Goal: Information Seeking & Learning: Learn about a topic

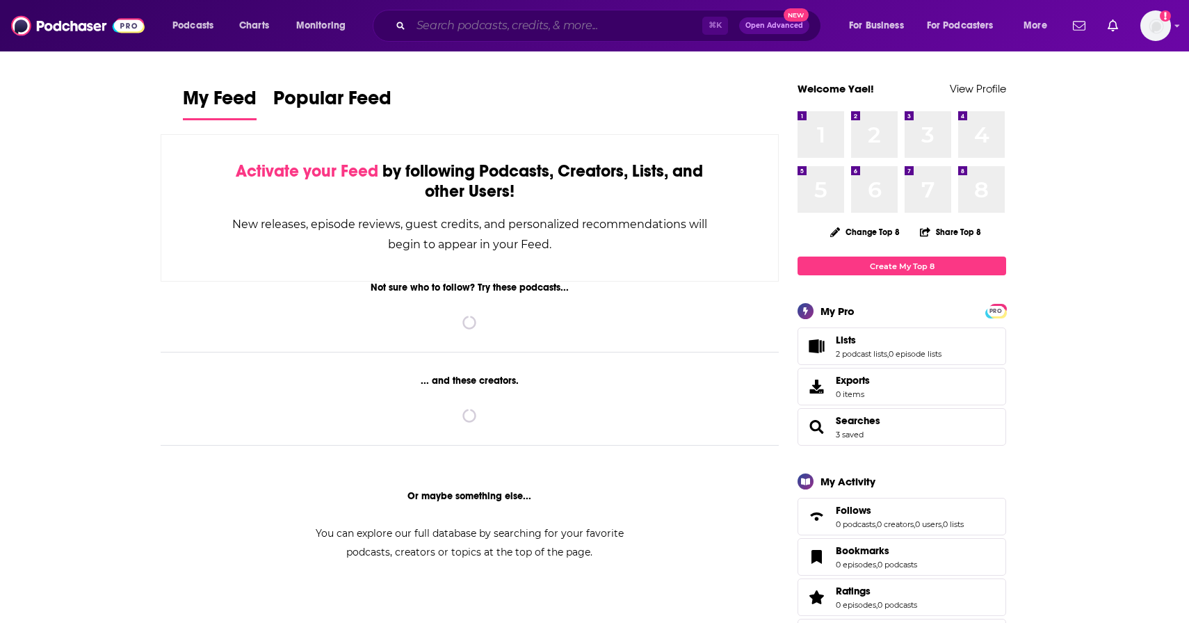
click at [571, 23] on input "Search podcasts, credits, & more..." at bounding box center [556, 26] width 291 height 22
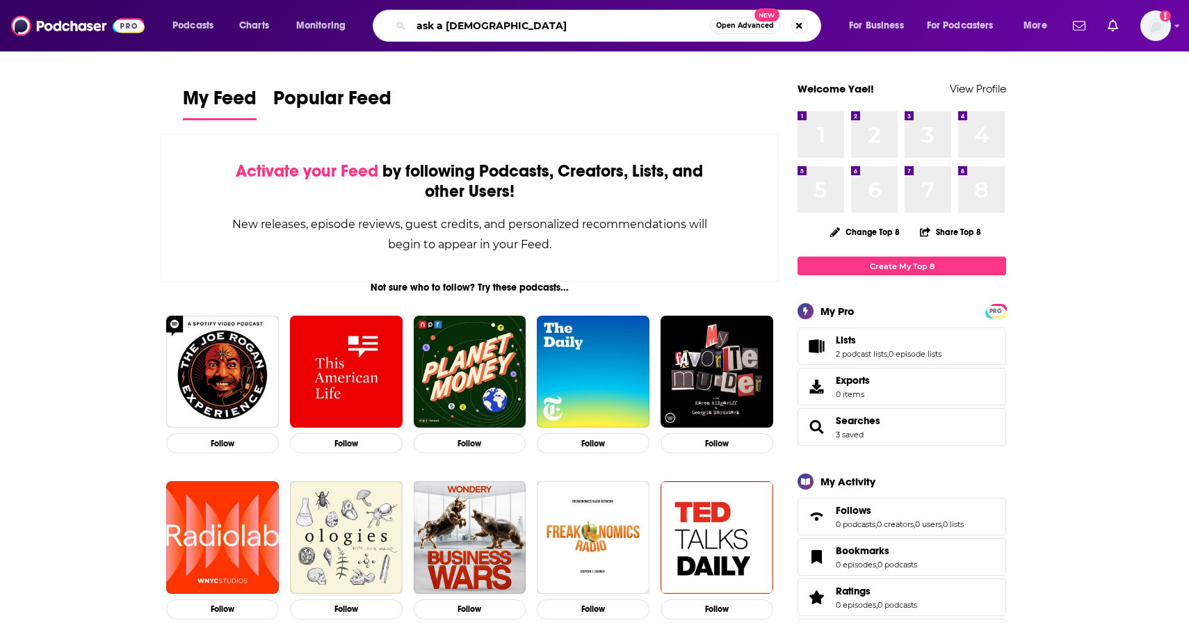
type input "ask a [DEMOGRAPHIC_DATA]"
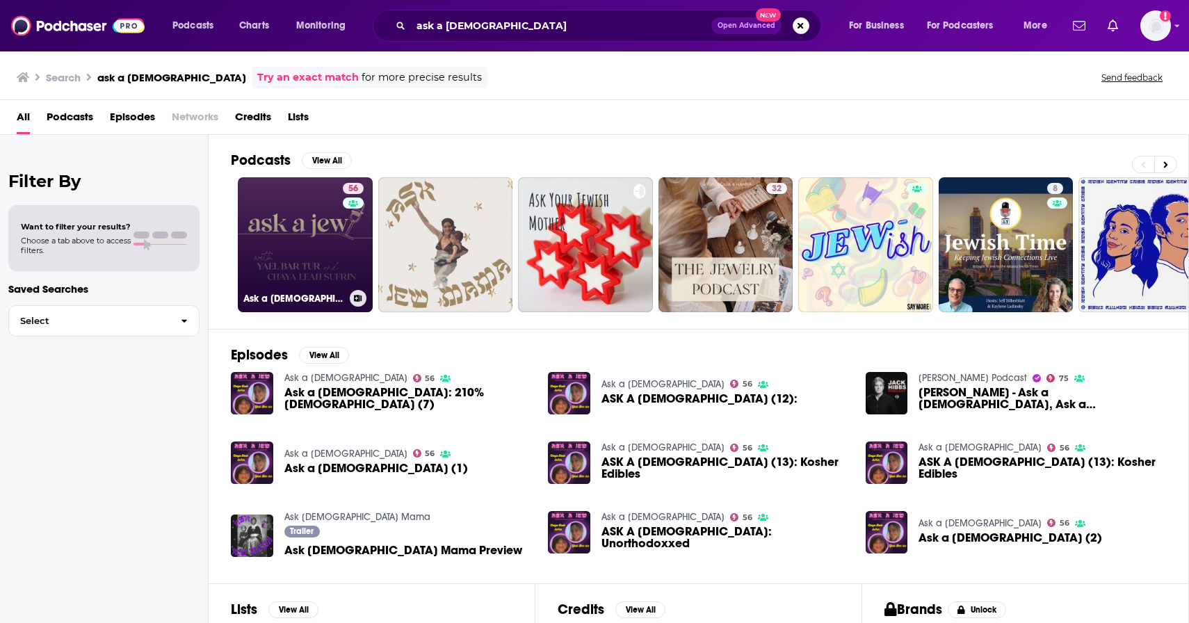
click at [333, 280] on link "56 Ask a Jew" at bounding box center [305, 244] width 135 height 135
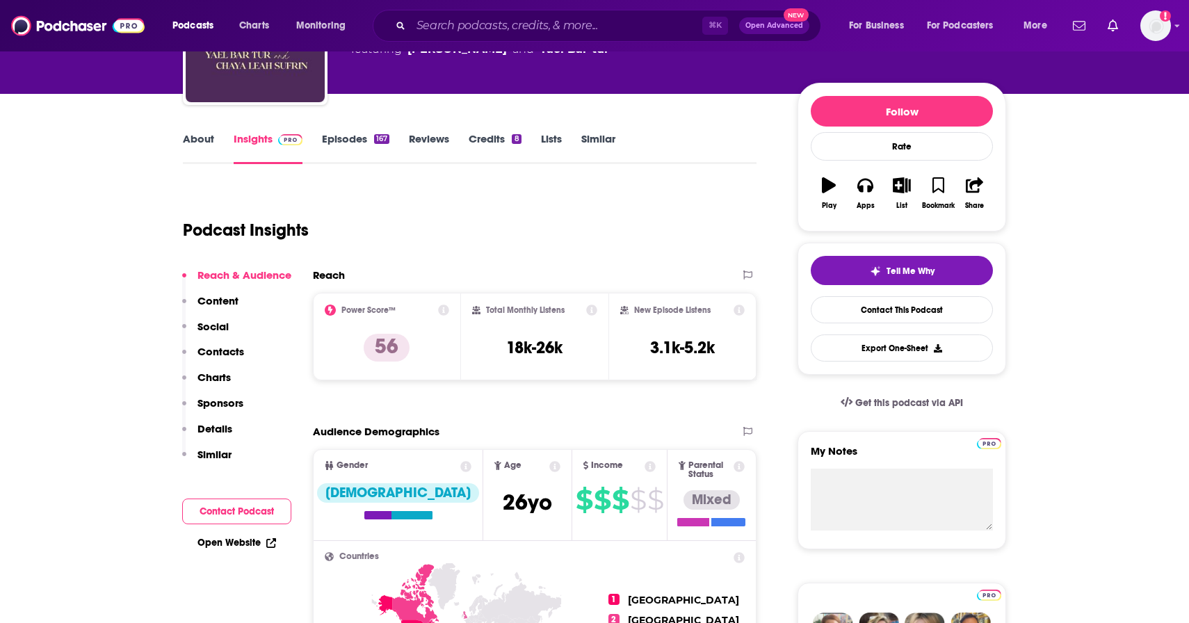
scroll to position [264, 0]
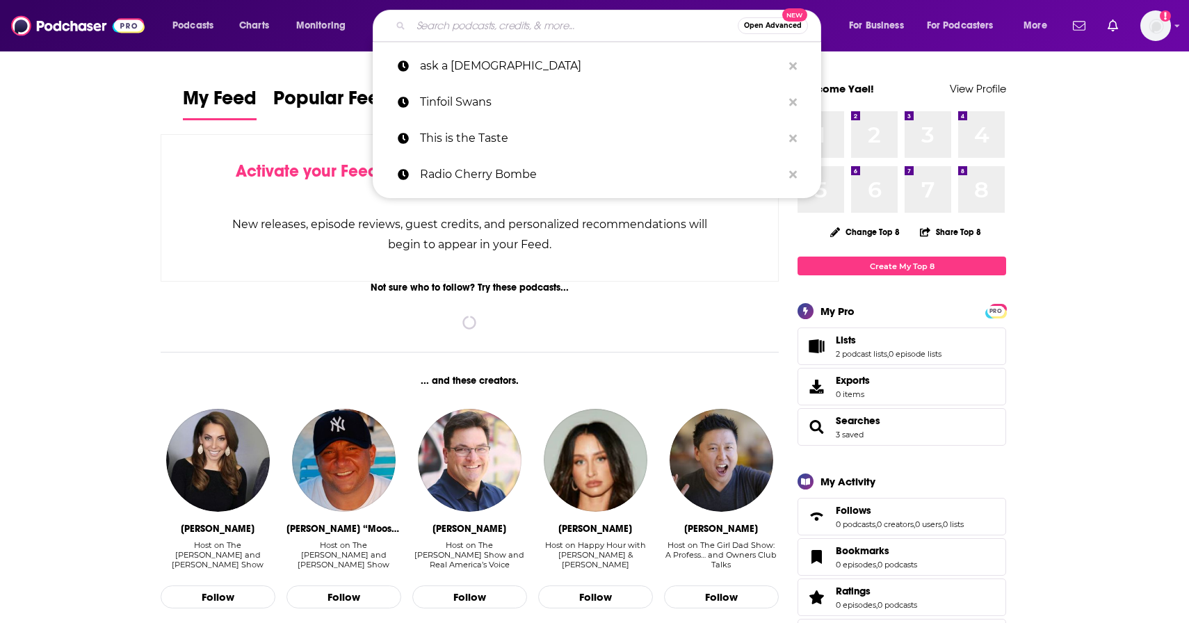
click at [433, 16] on input "Search podcasts, credits, & more..." at bounding box center [574, 26] width 327 height 22
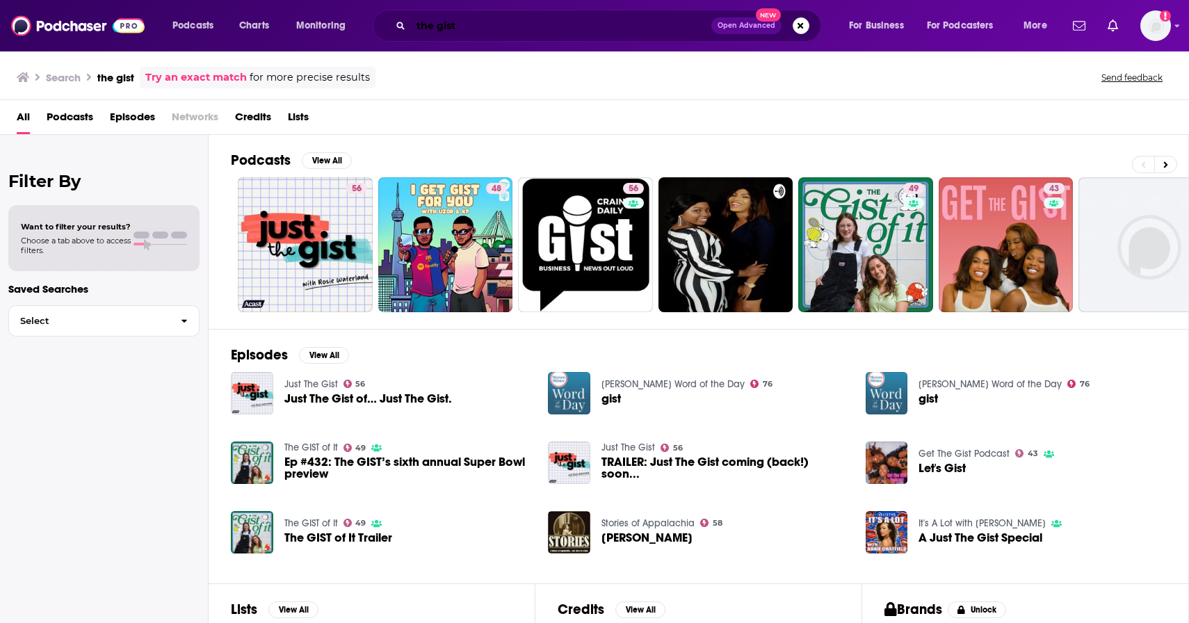
click at [484, 19] on input "the gist" at bounding box center [561, 26] width 300 height 22
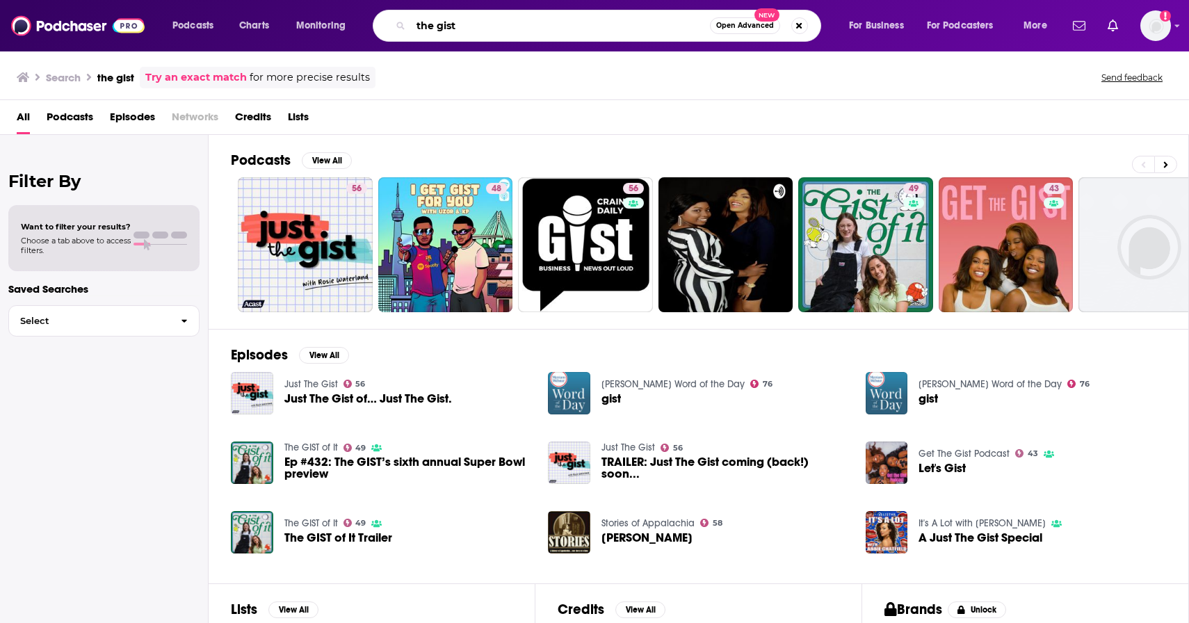
click at [484, 19] on input "the gist" at bounding box center [560, 26] width 299 height 22
type input "the gist [PERSON_NAME]"
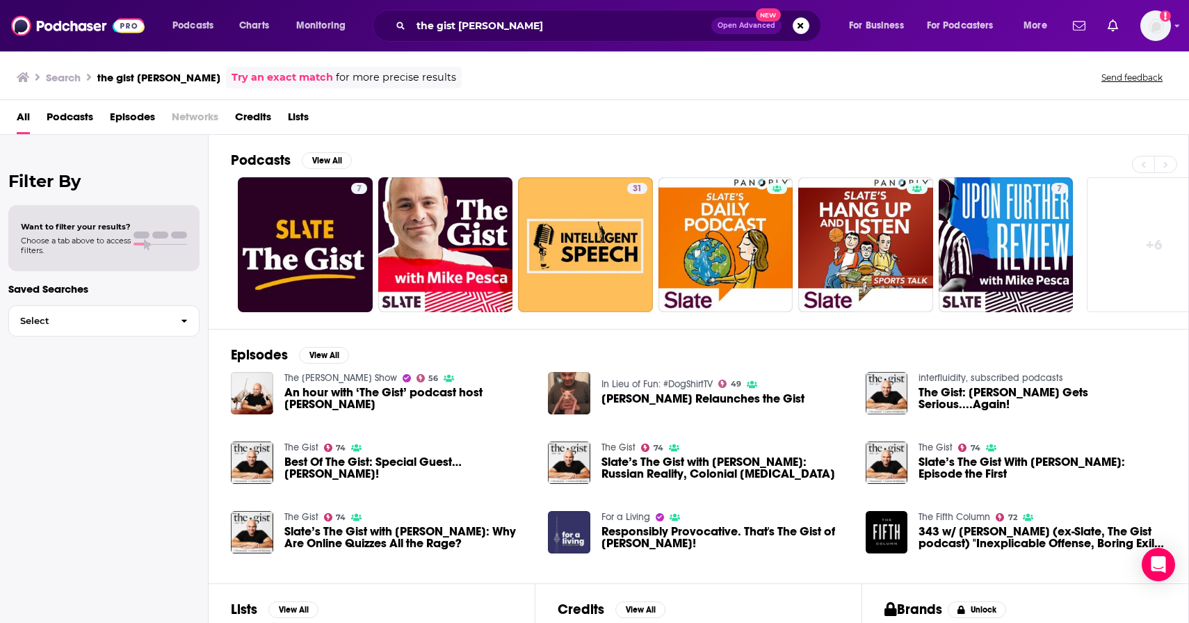
click at [306, 445] on link "The Gist" at bounding box center [301, 448] width 34 height 12
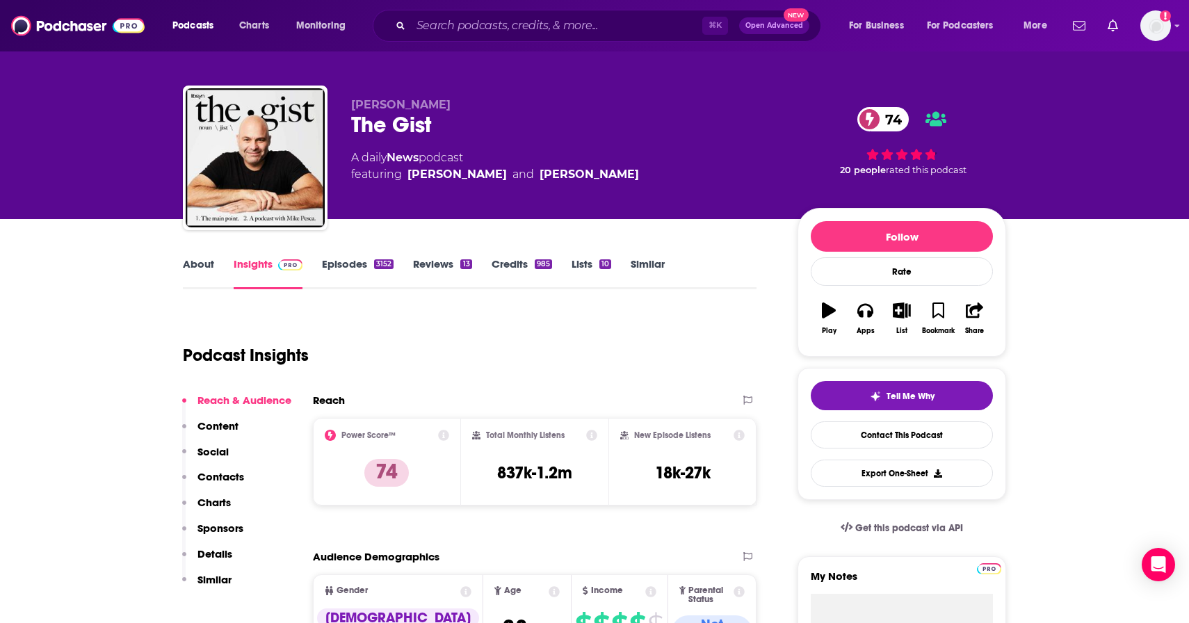
scroll to position [15, 0]
